Goal: Information Seeking & Learning: Learn about a topic

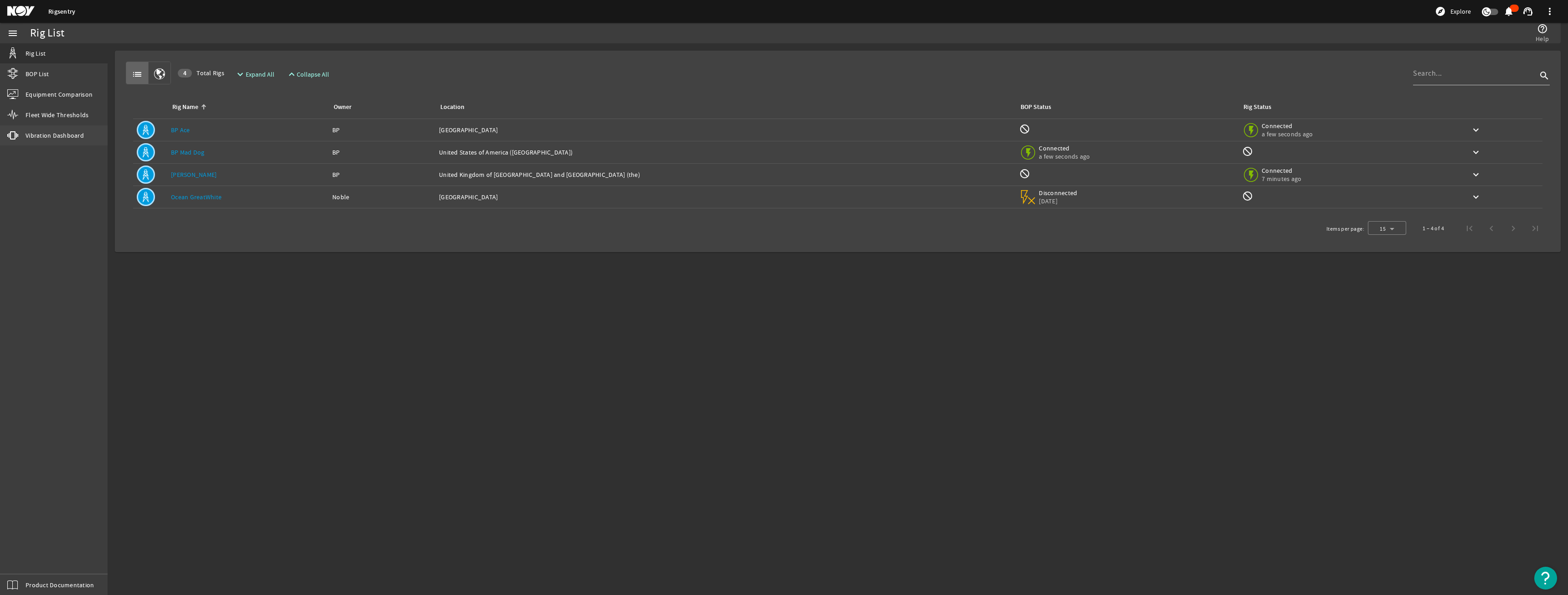
click at [41, 136] on span "Vibration Dashboard" at bounding box center [54, 136] width 59 height 9
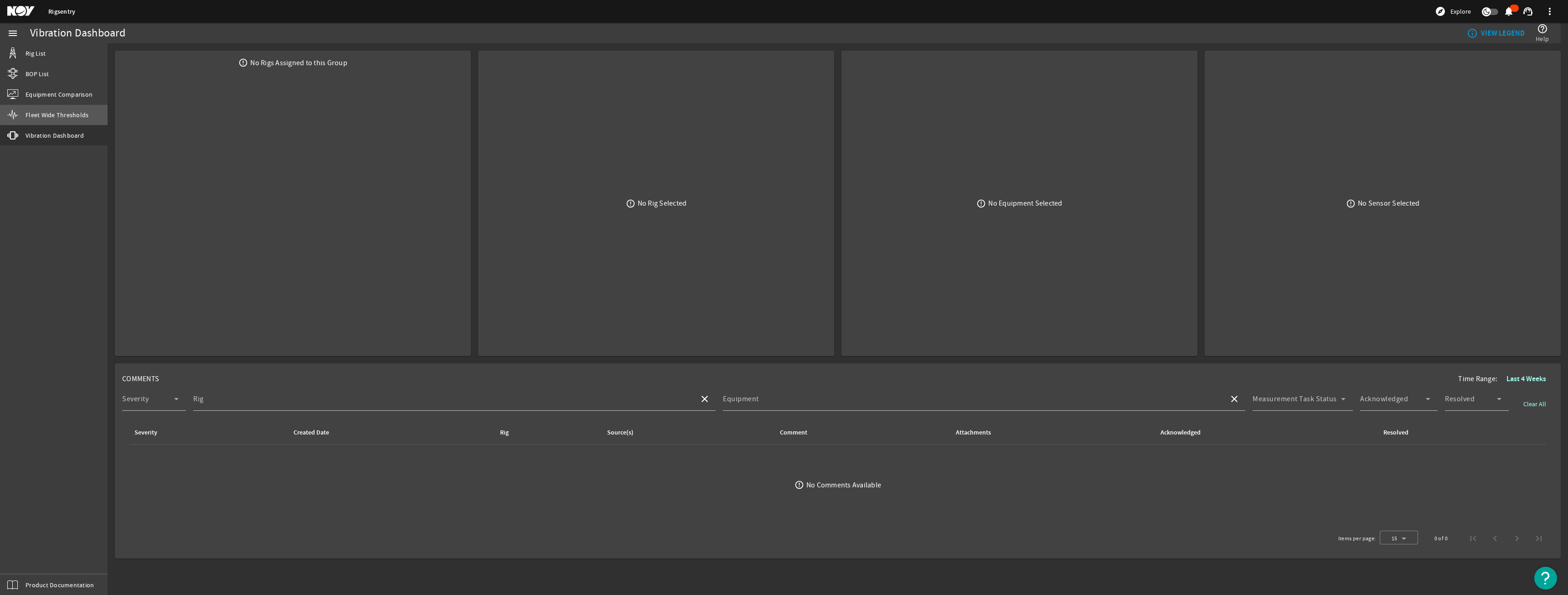
click at [47, 116] on span "Fleet Wide Thresholds" at bounding box center [57, 115] width 63 height 9
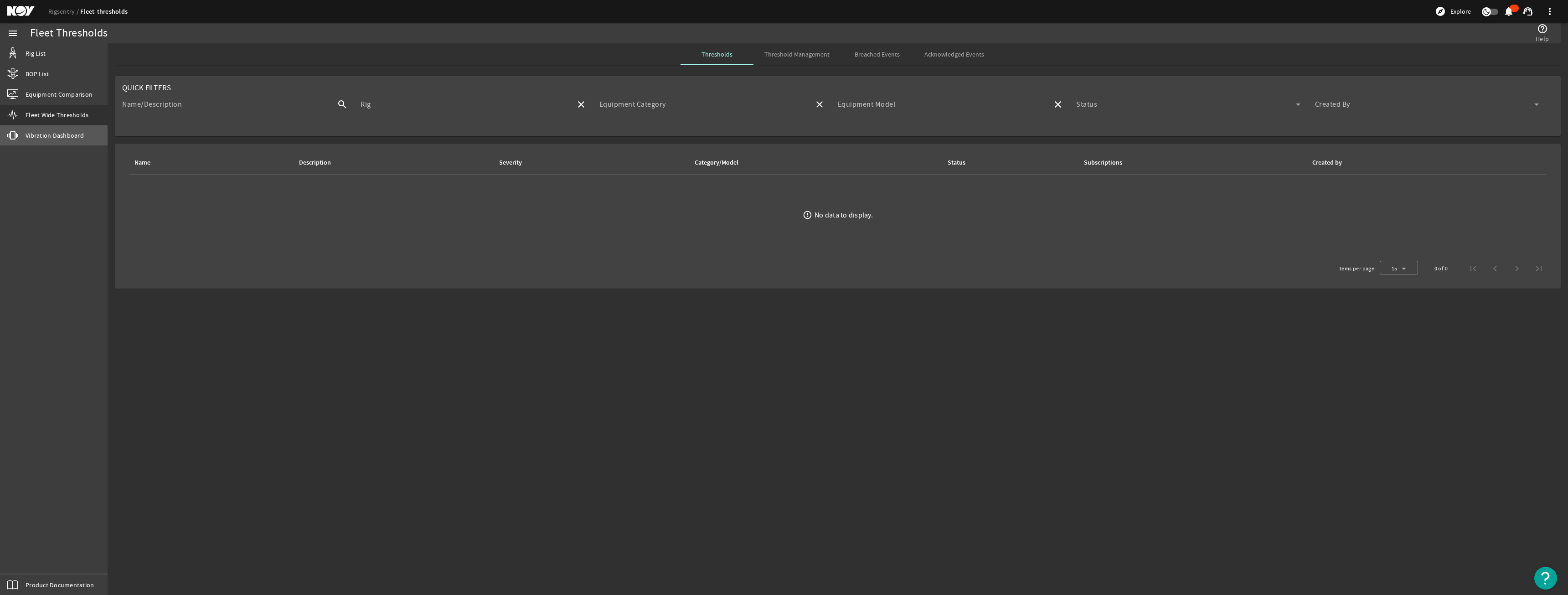
click at [45, 133] on span "Vibration Dashboard" at bounding box center [54, 136] width 59 height 9
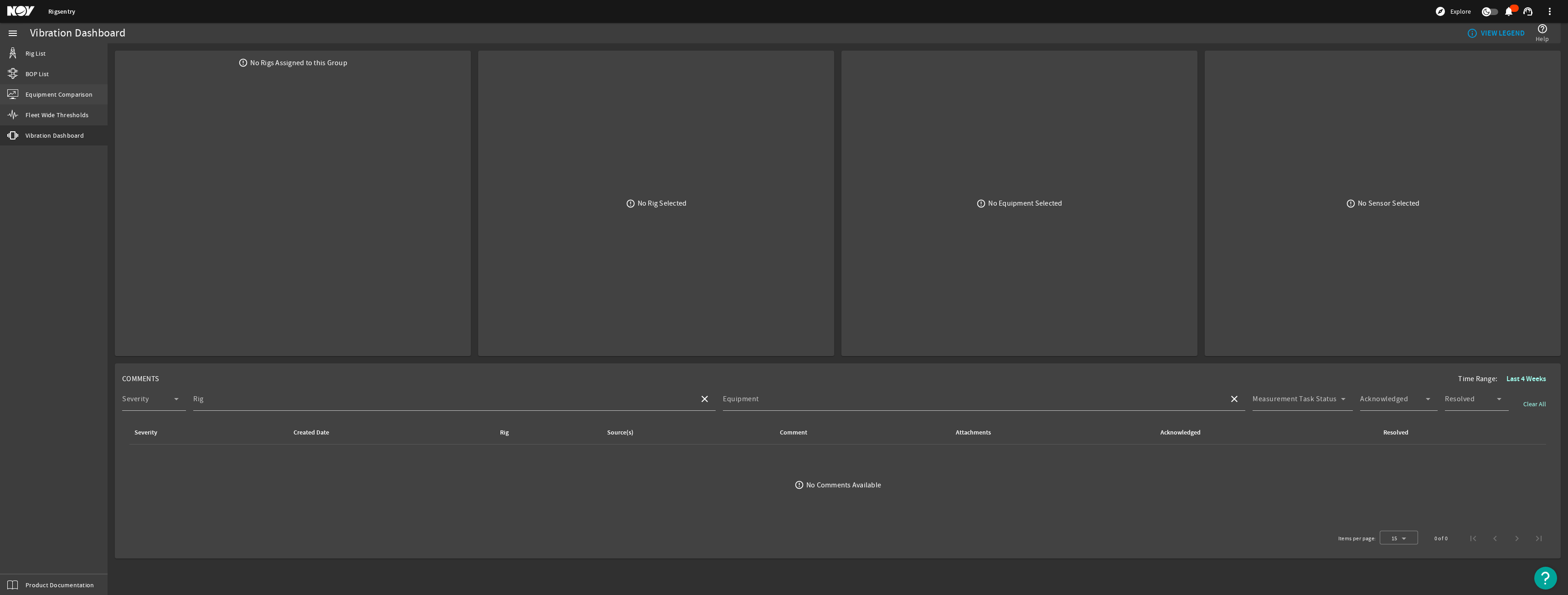
click at [30, 94] on span "Equipment Comparison" at bounding box center [59, 95] width 67 height 9
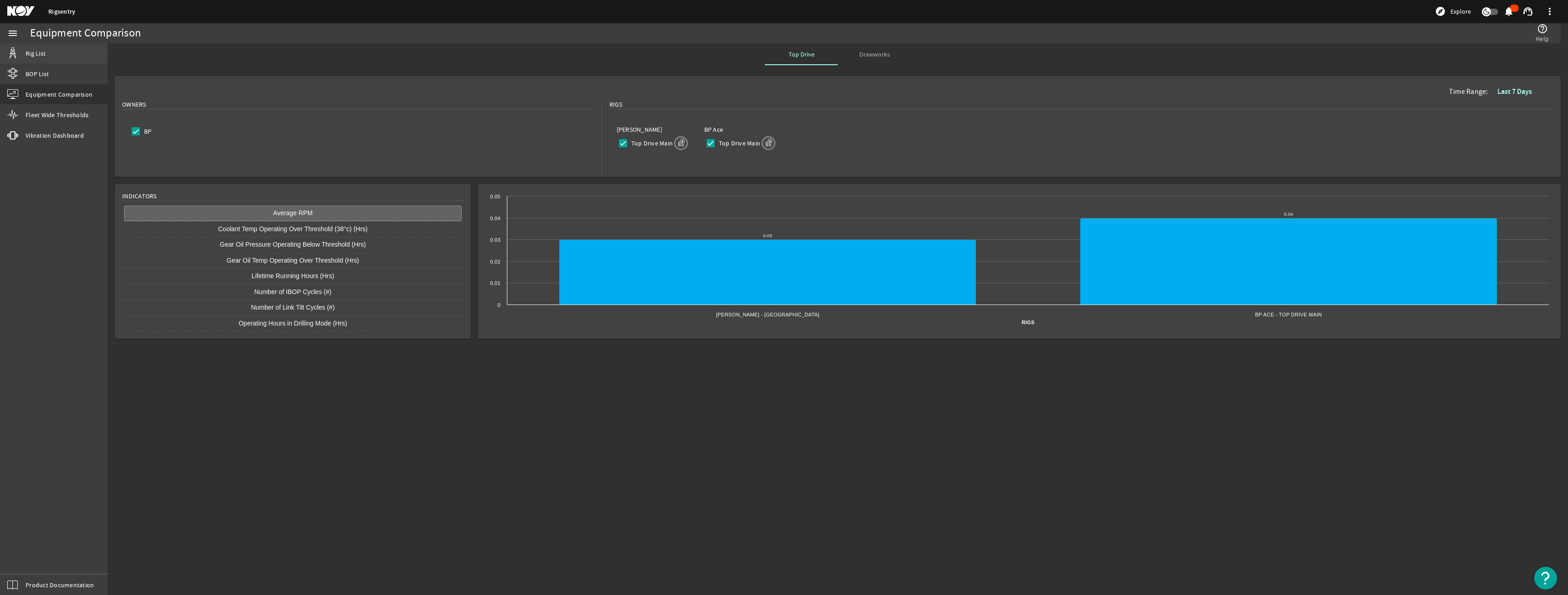
click at [32, 56] on span "Rig List" at bounding box center [35, 54] width 20 height 9
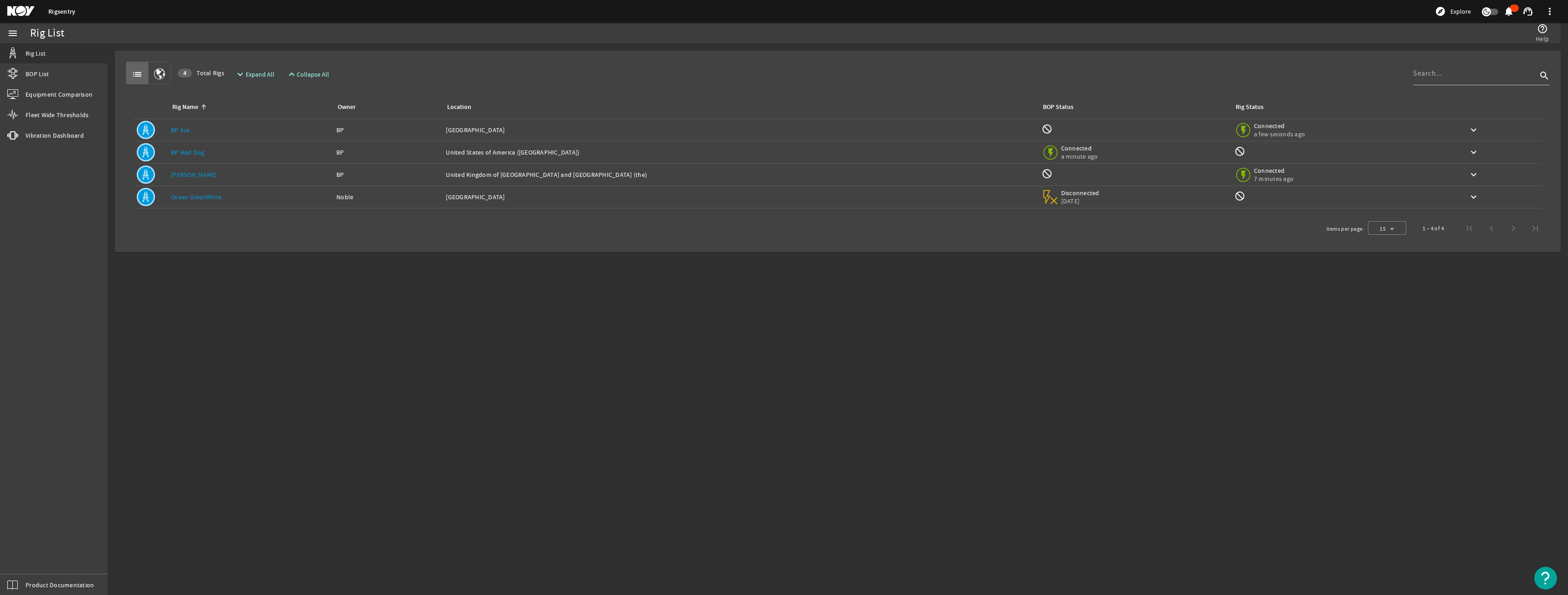
click at [199, 174] on link "[PERSON_NAME]" at bounding box center [193, 175] width 46 height 8
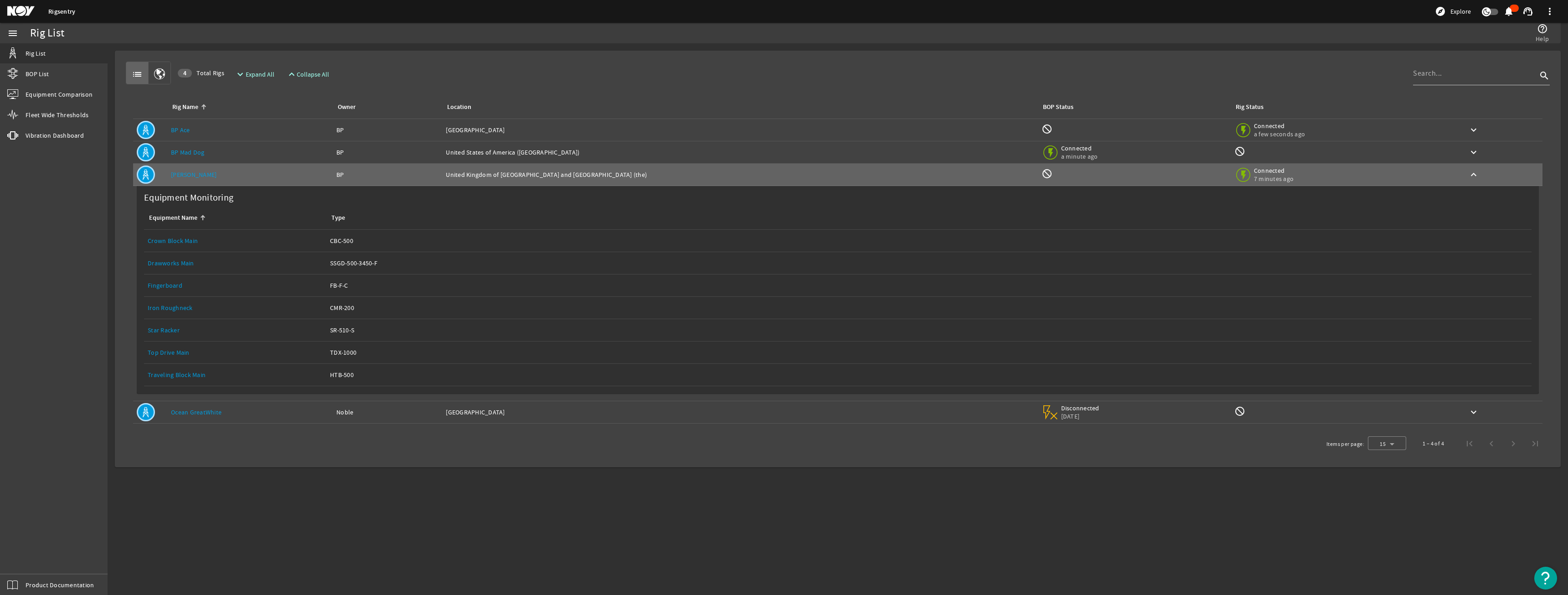
click at [183, 241] on link "Crown Block Main" at bounding box center [173, 240] width 50 height 8
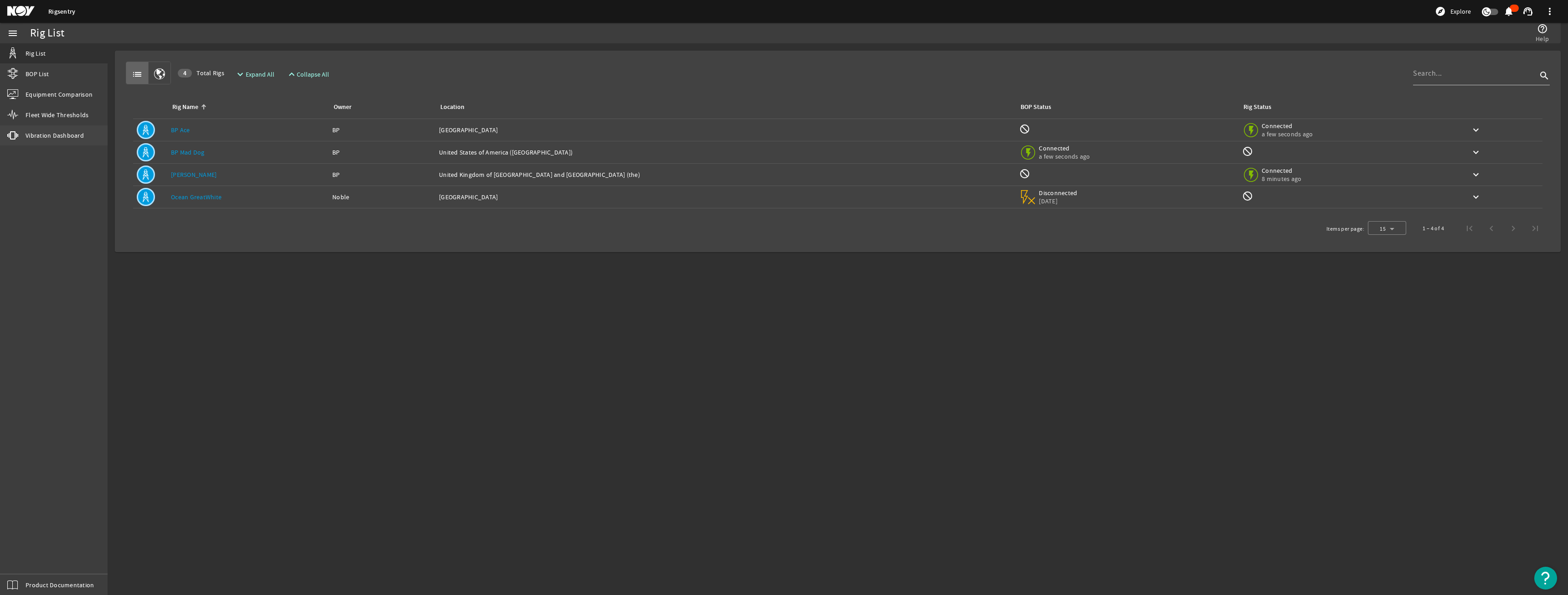
click at [50, 136] on span "Vibration Dashboard" at bounding box center [54, 136] width 59 height 9
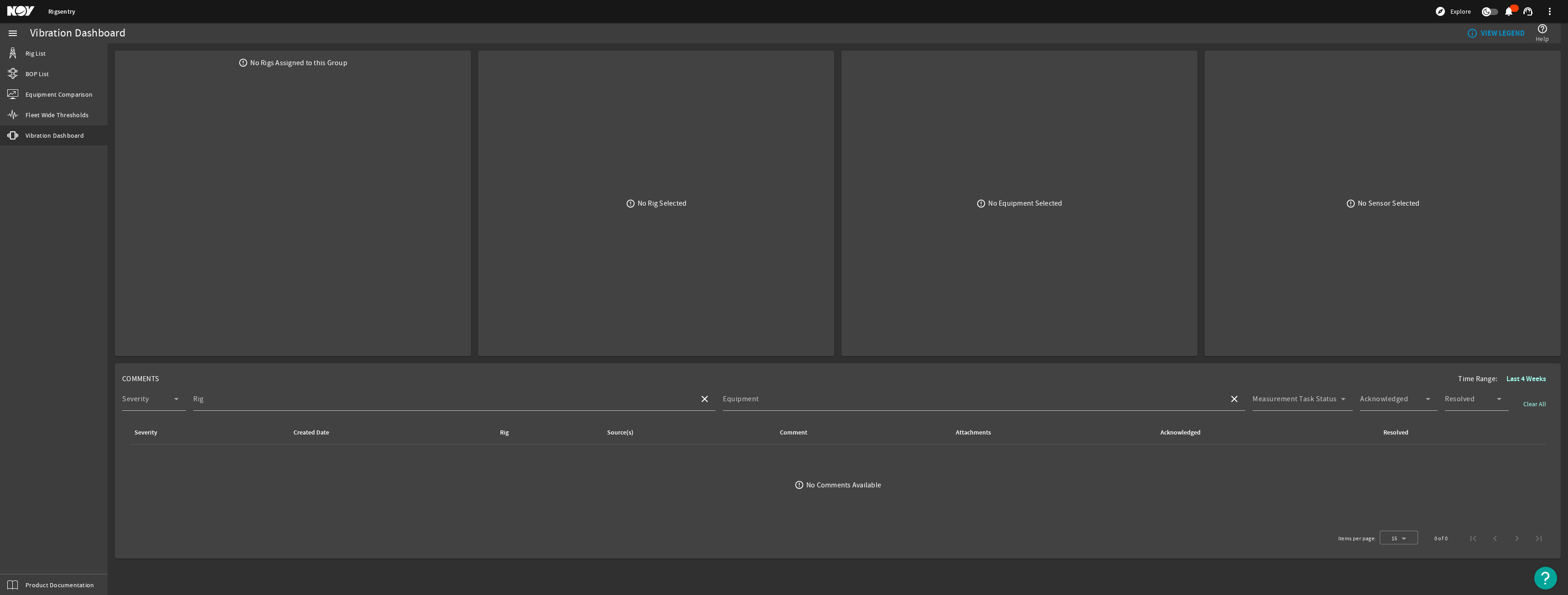
click at [1496, 32] on b "VIEW LEGEND" at bounding box center [1503, 33] width 44 height 9
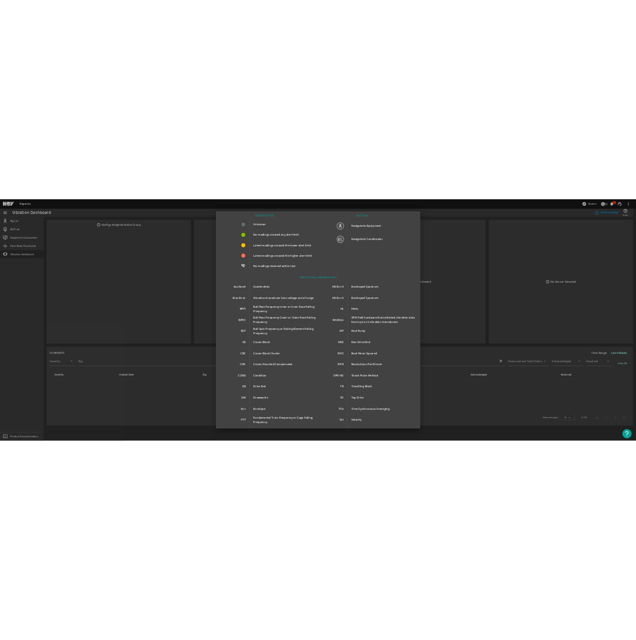
scroll to position [54, 0]
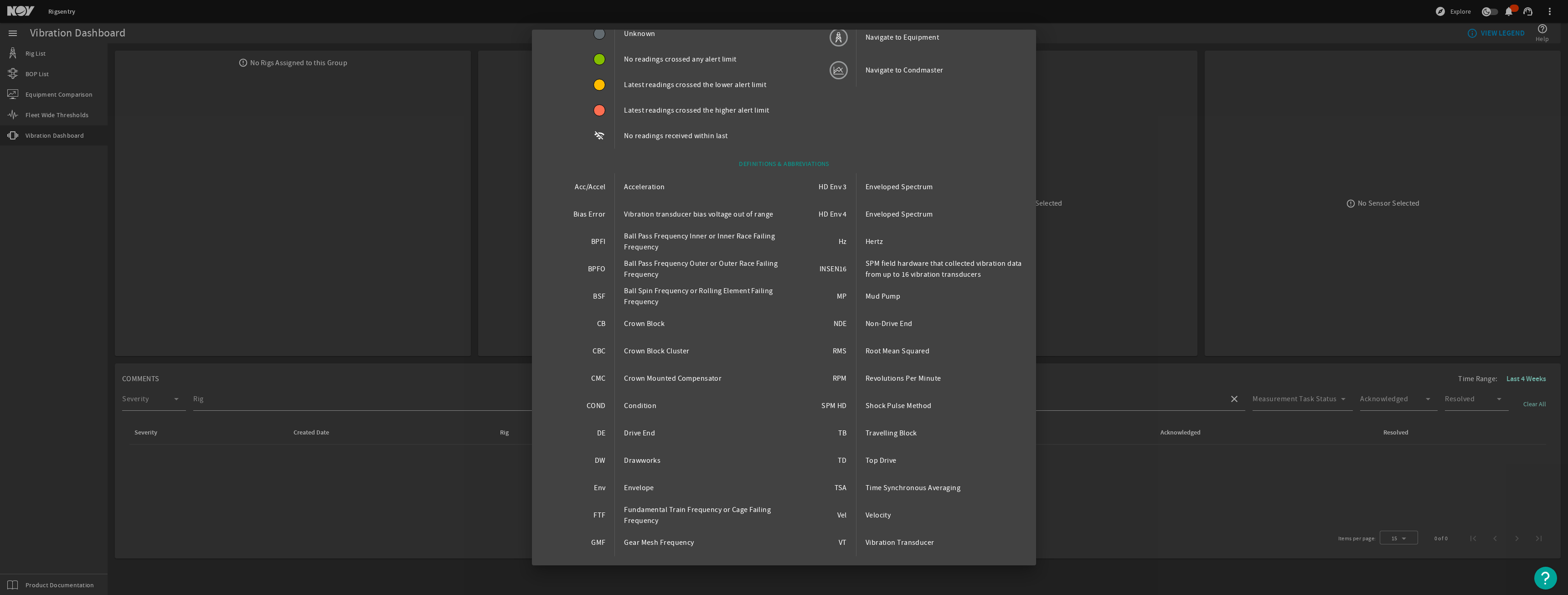
click at [1161, 249] on div at bounding box center [784, 297] width 1568 height 595
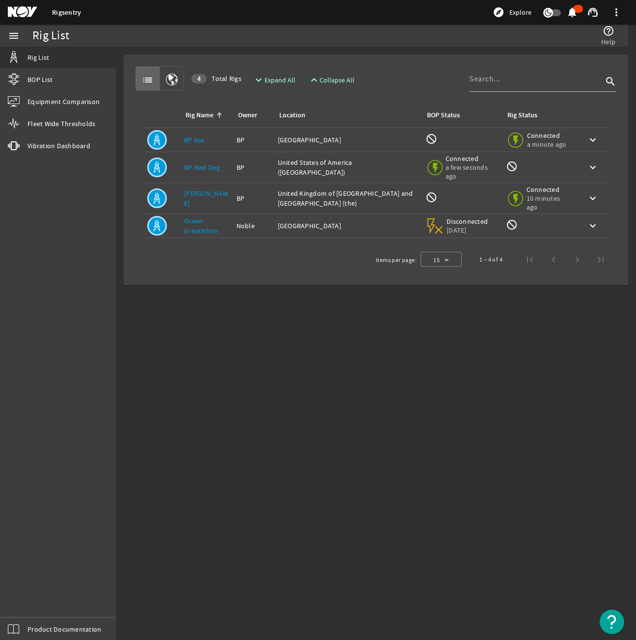
click at [12, 32] on mat-icon "menu" at bounding box center [14, 36] width 12 height 12
